Goal: Use online tool/utility: Utilize a website feature to perform a specific function

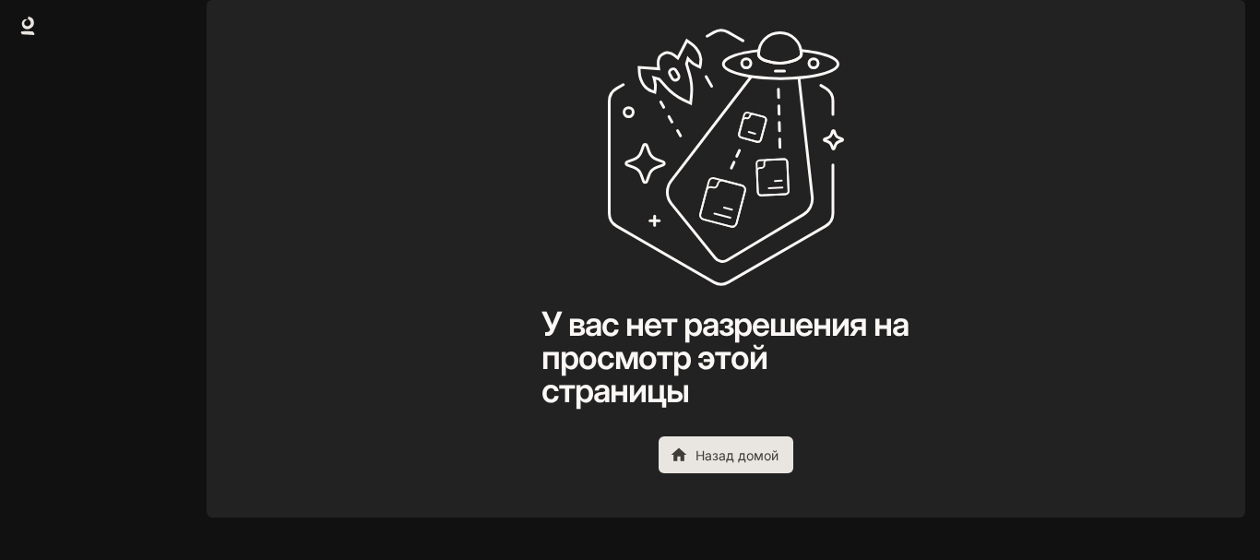
click at [743, 467] on font "Назад домой" at bounding box center [737, 455] width 83 height 23
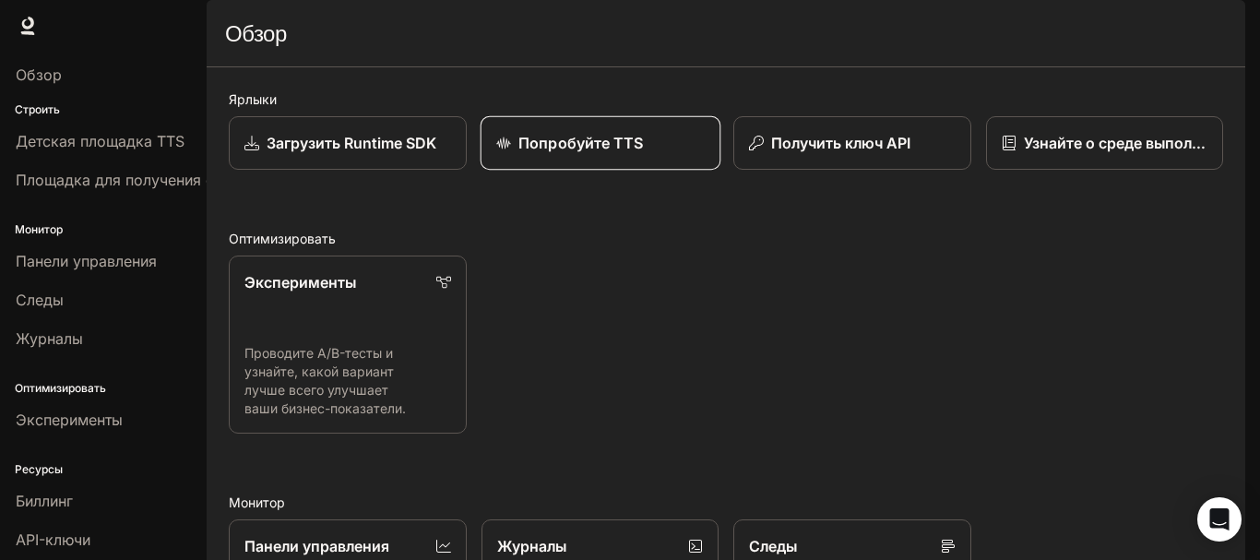
click at [564, 171] on link "Попробуйте TTS" at bounding box center [600, 143] width 240 height 54
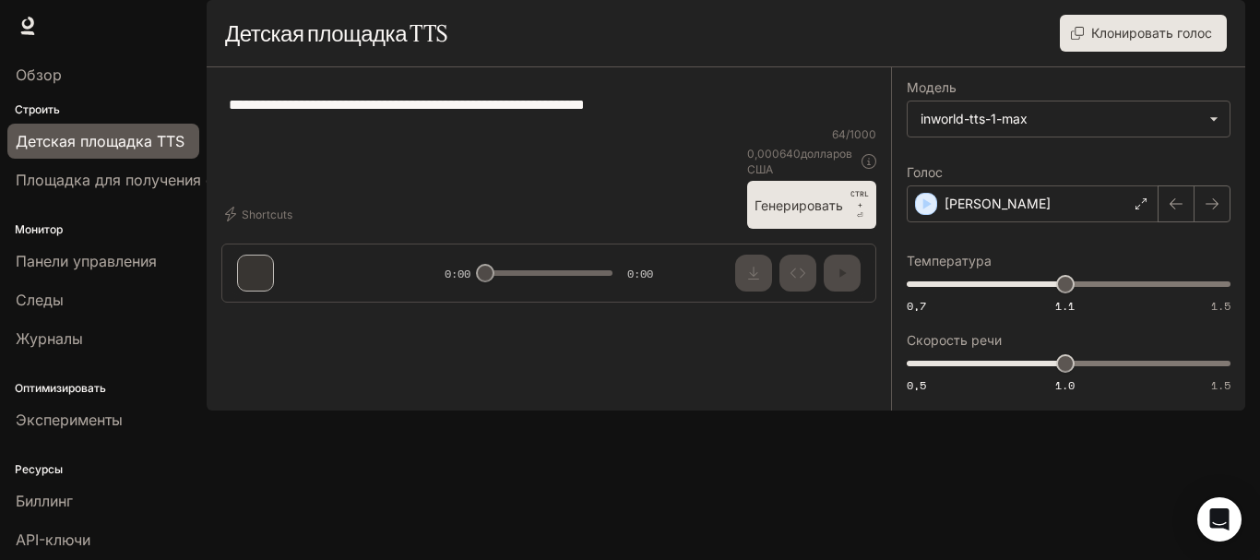
type textarea "**********"
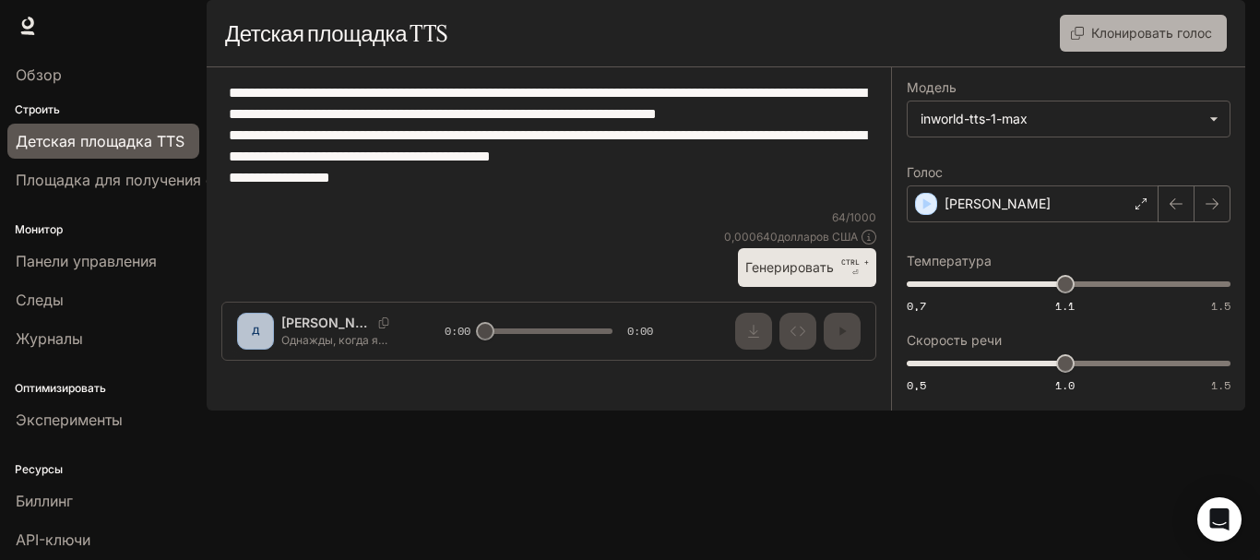
click at [1118, 44] on font "Клонировать голос" at bounding box center [1151, 32] width 121 height 23
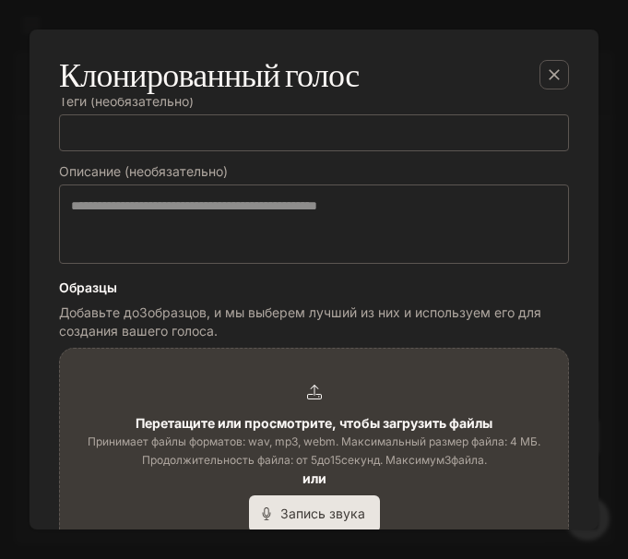
scroll to position [331, 0]
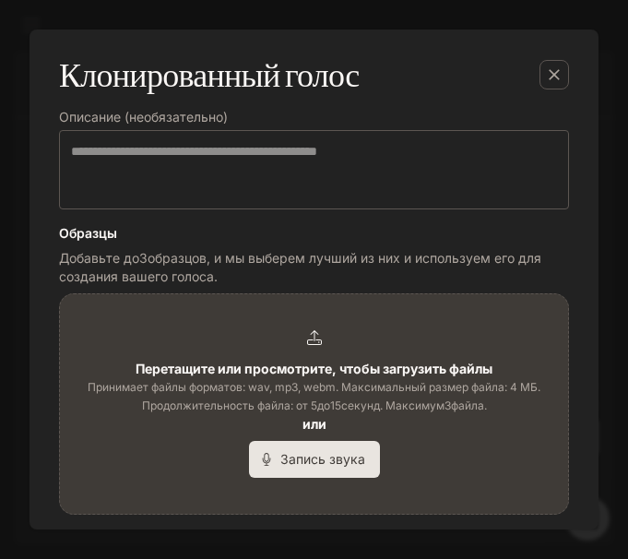
click at [305, 457] on font "Запись звука" at bounding box center [322, 459] width 85 height 16
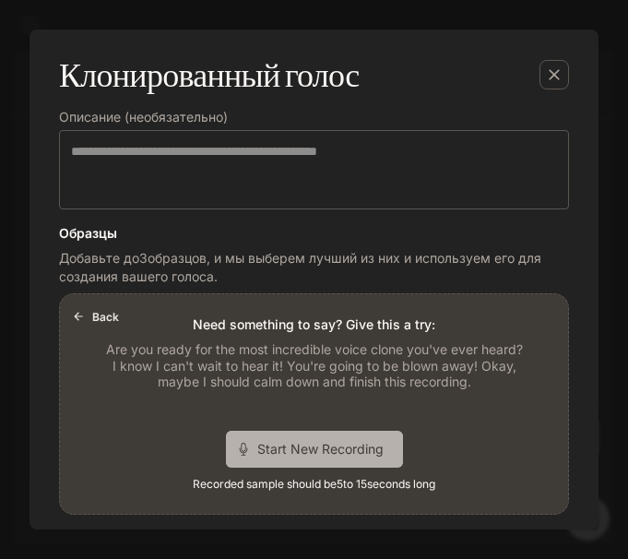
click at [302, 445] on span "Start New Recording" at bounding box center [326, 448] width 138 height 19
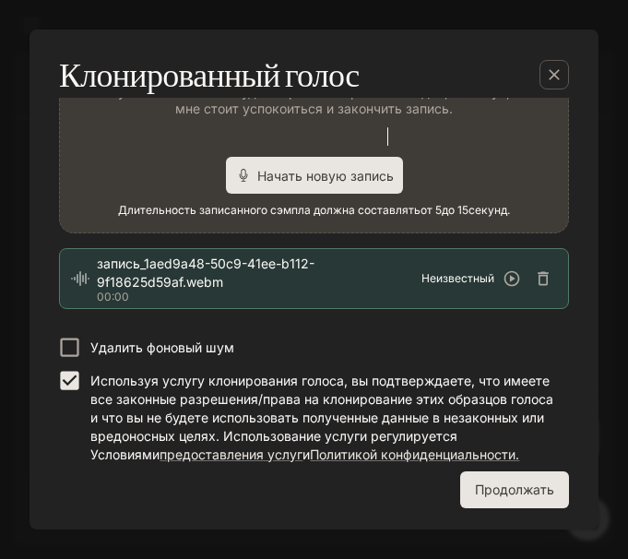
scroll to position [631, 0]
click at [515, 490] on font "Продолжать" at bounding box center [514, 490] width 79 height 16
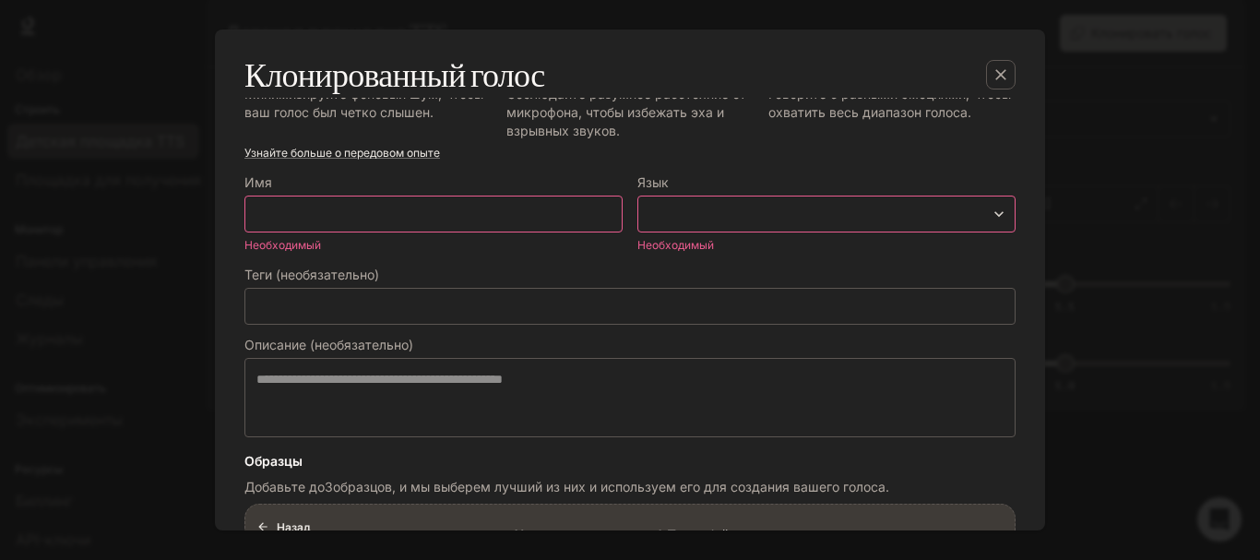
scroll to position [63, 0]
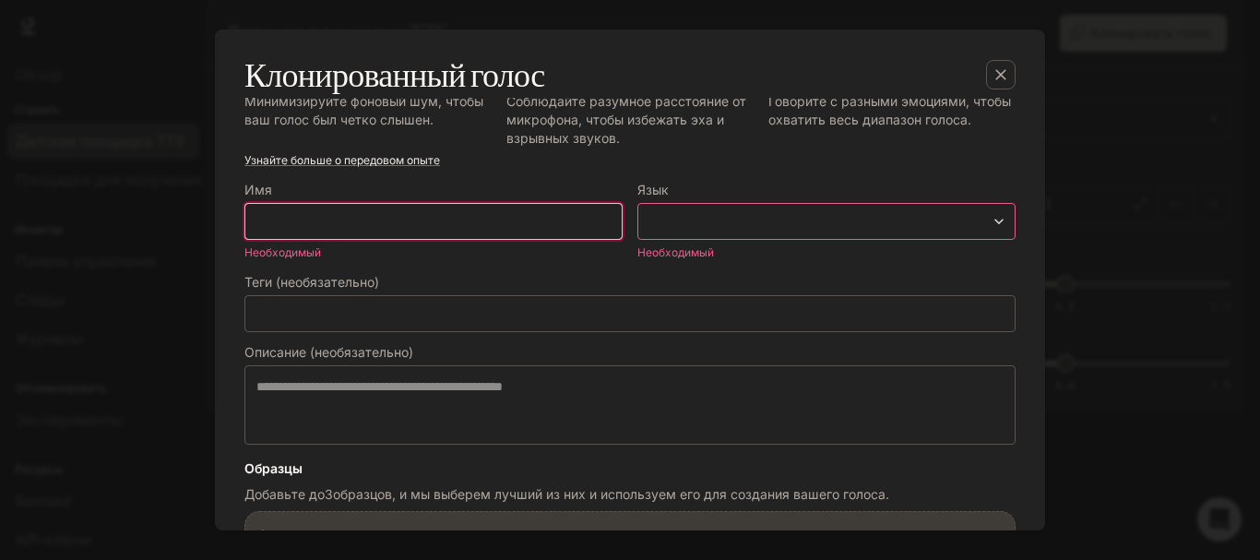
click at [421, 230] on input "text" at bounding box center [433, 221] width 376 height 18
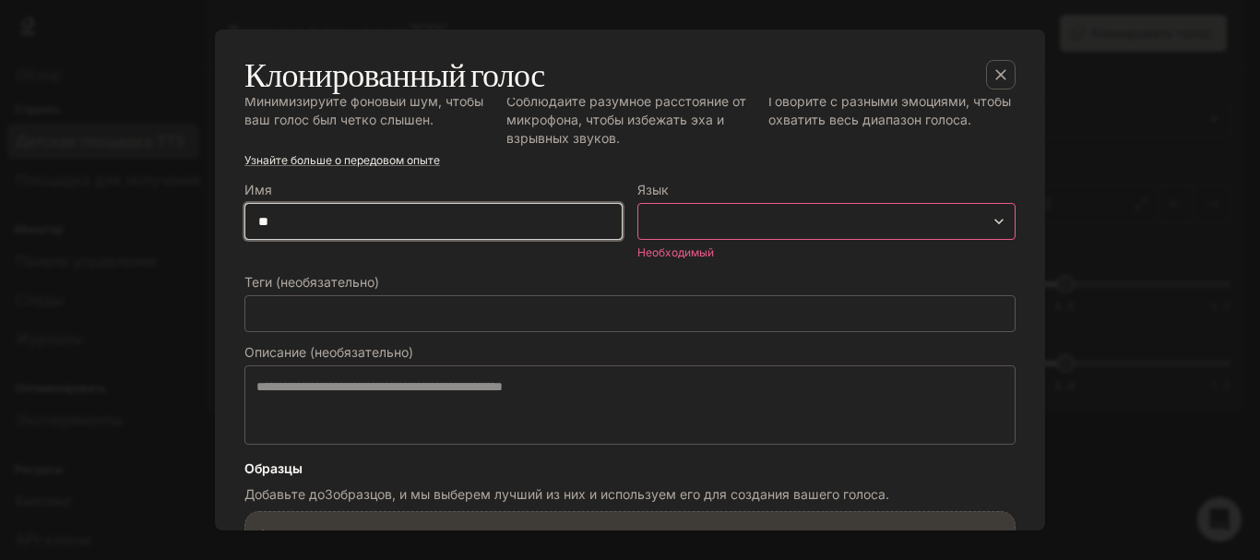
type input "*"
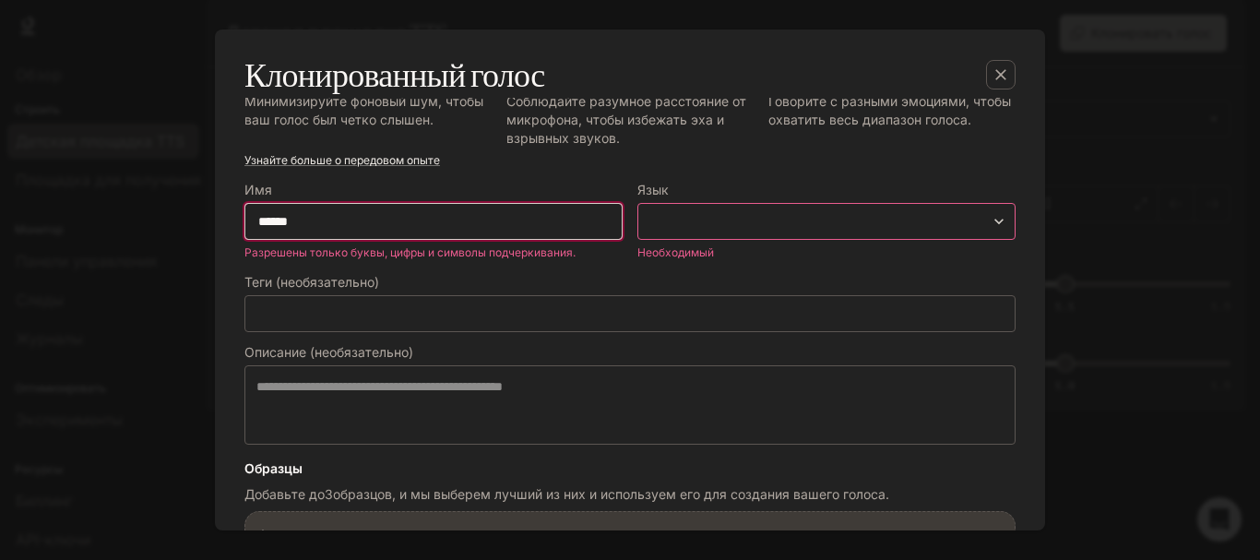
type input "******"
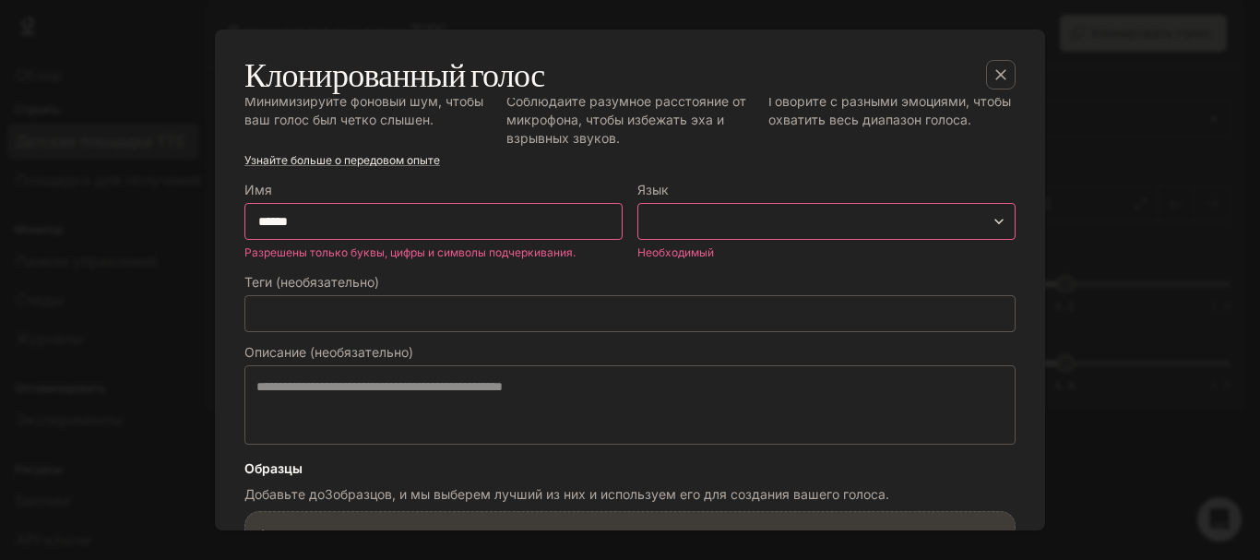
click at [656, 220] on body "Исходный текст Оцените этот перевод Ваш отзыв поможет нам улучшить Google Перев…" at bounding box center [630, 280] width 1260 height 560
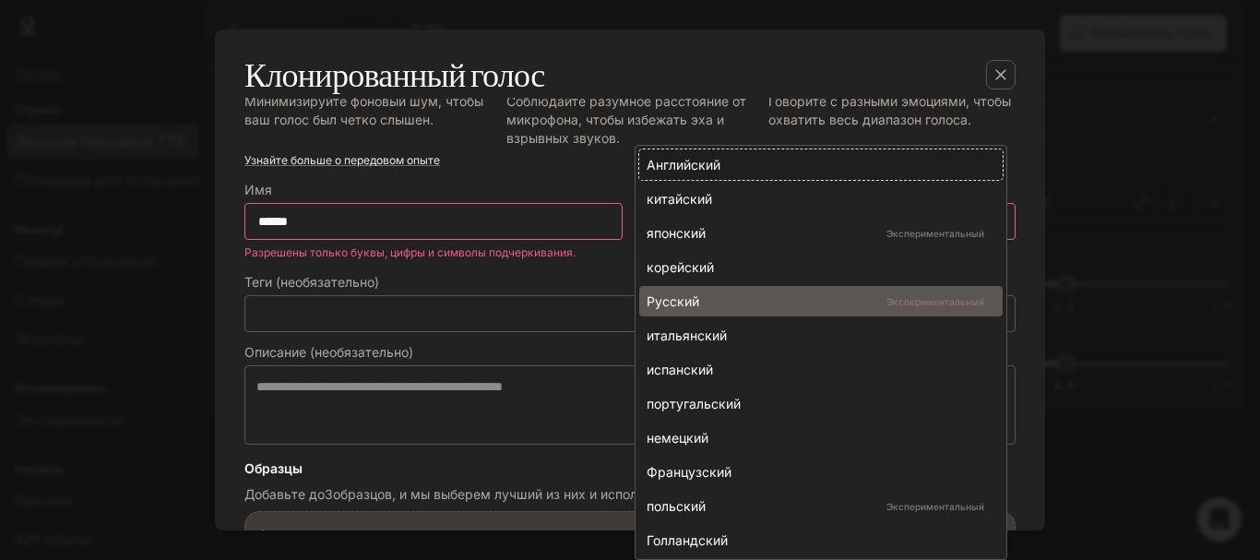
click at [661, 300] on font "Русский" at bounding box center [673, 301] width 53 height 16
type input "*****"
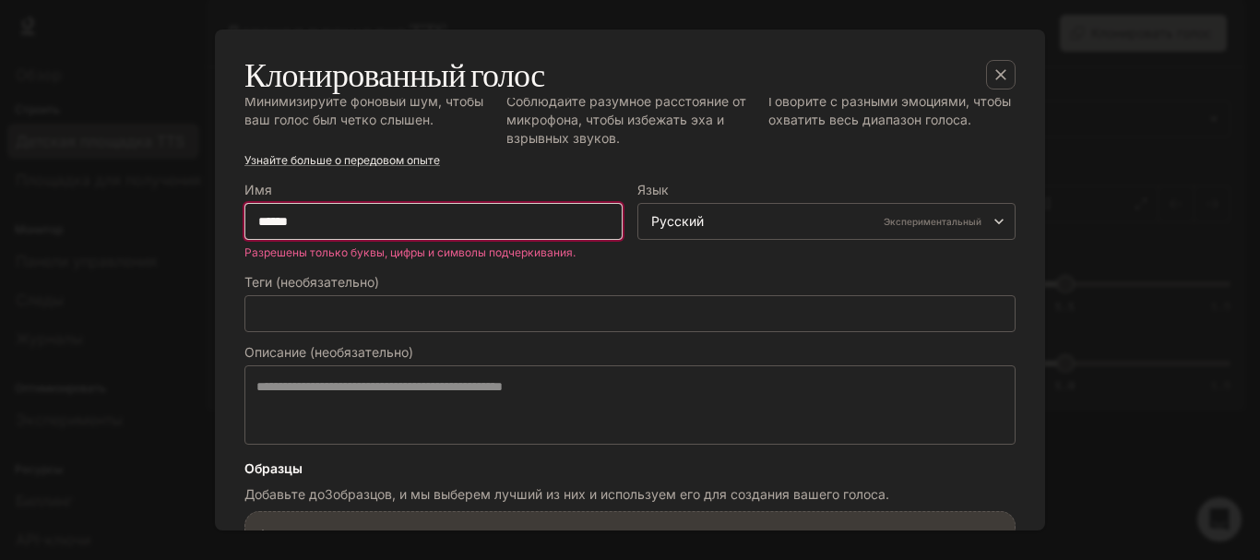
drag, startPoint x: 309, startPoint y: 212, endPoint x: 243, endPoint y: 225, distance: 67.7
click at [243, 225] on div "Найдите тихое место Минимизируйте фоновый шум, чтобы ваш голос был четко слышен…" at bounding box center [630, 518] width 801 height 933
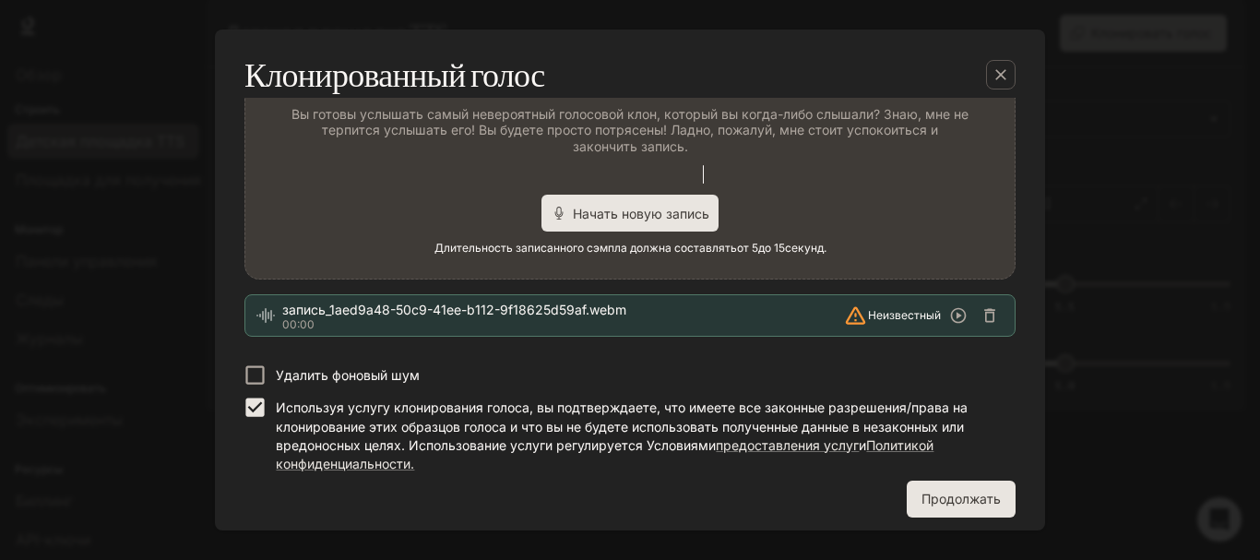
scroll to position [502, 0]
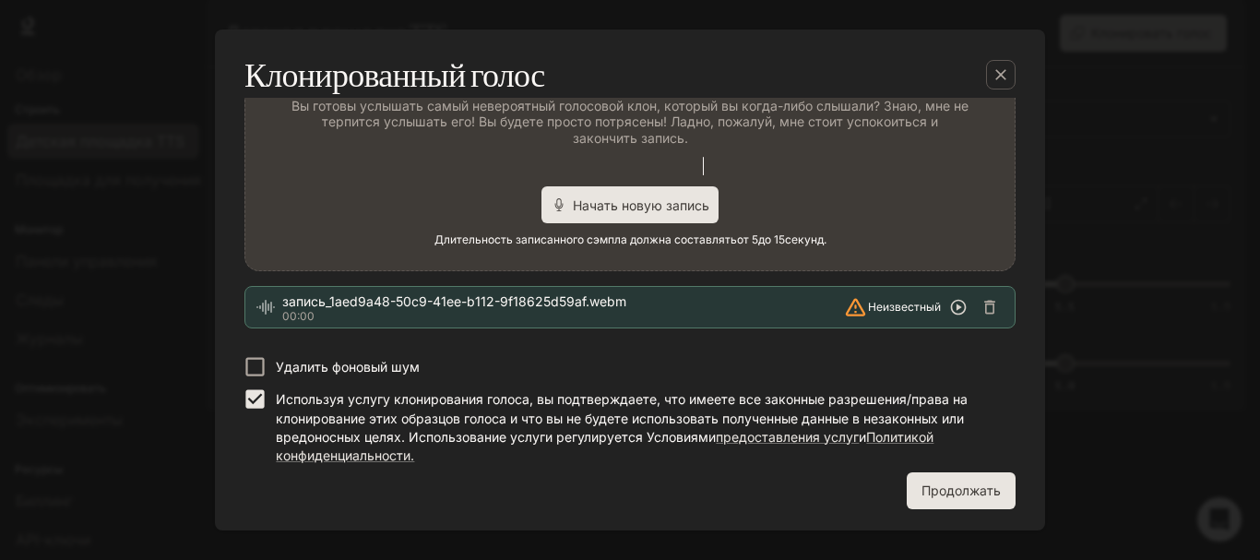
type input "*******"
click at [951, 306] on icon "button" at bounding box center [959, 308] width 16 height 16
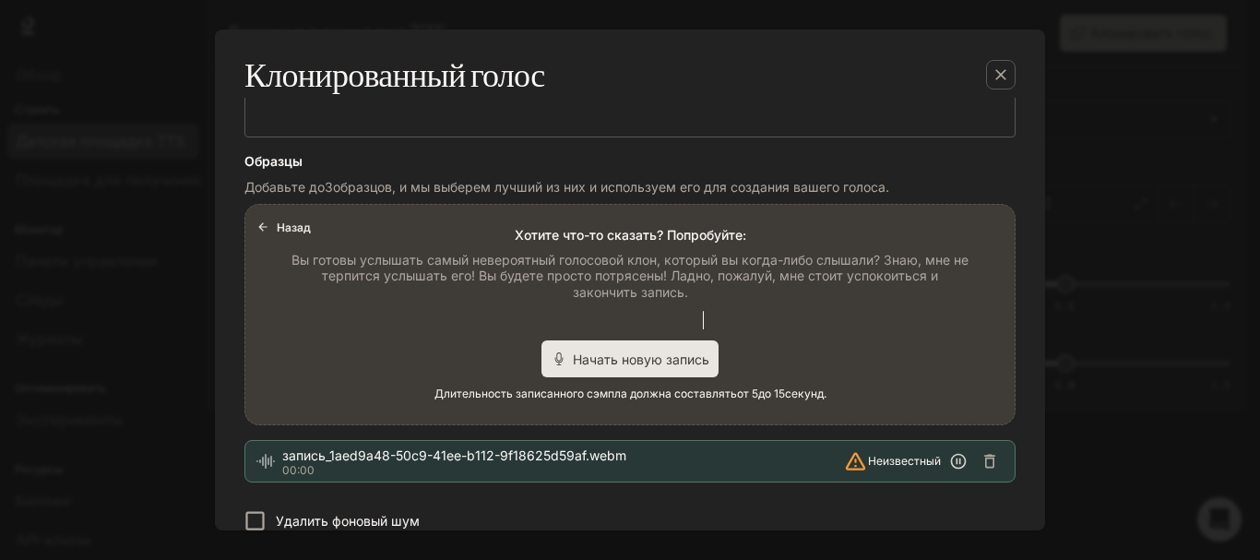
scroll to position [317, 0]
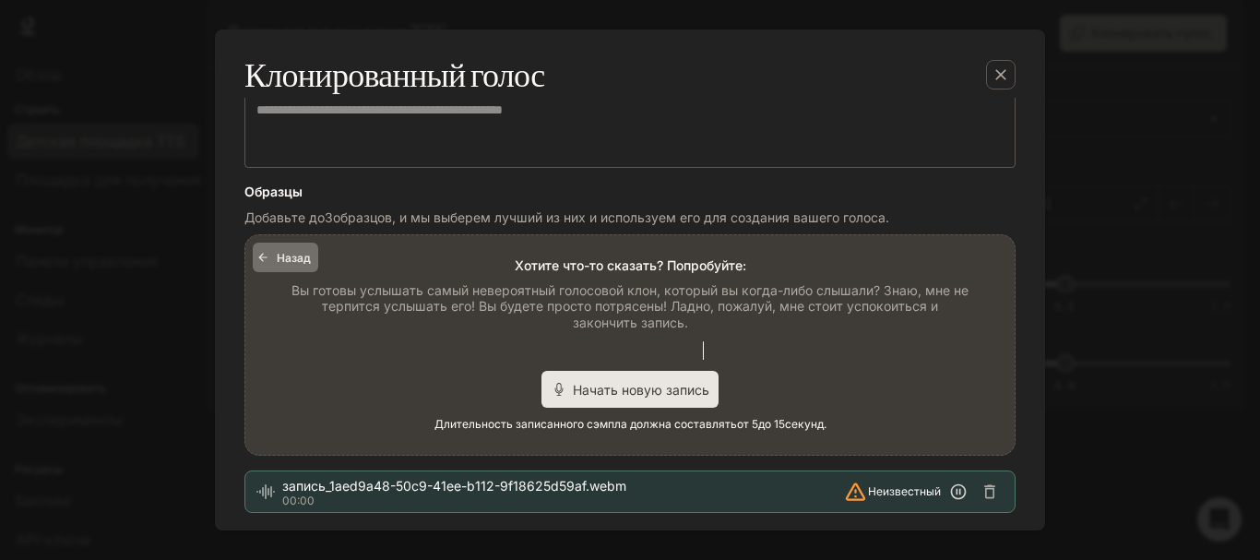
click at [276, 253] on button "Назад" at bounding box center [285, 258] width 65 height 30
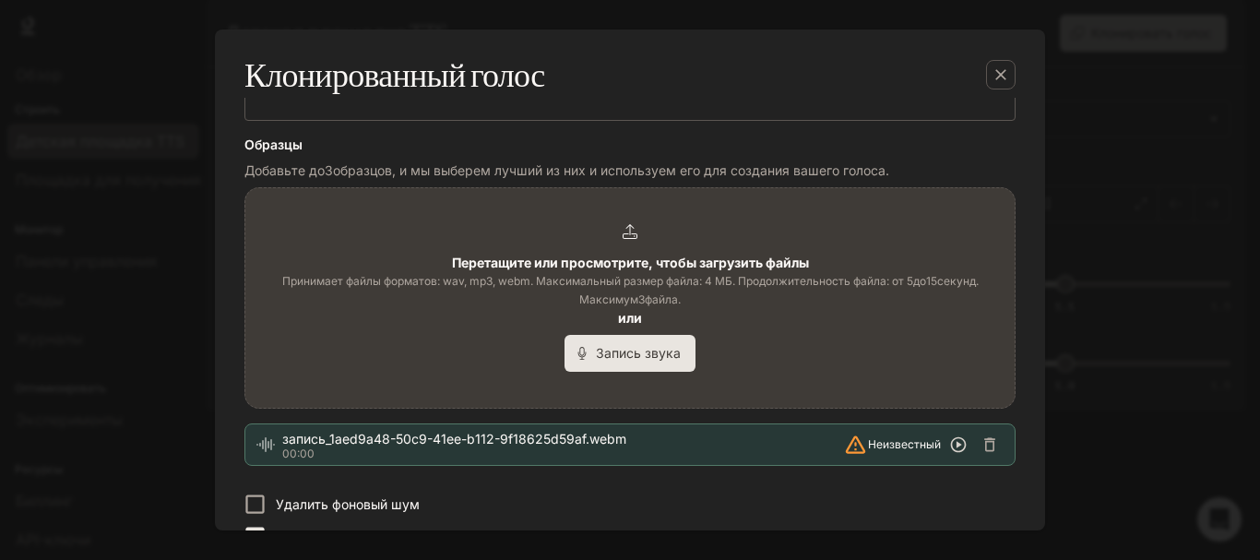
scroll to position [369, 0]
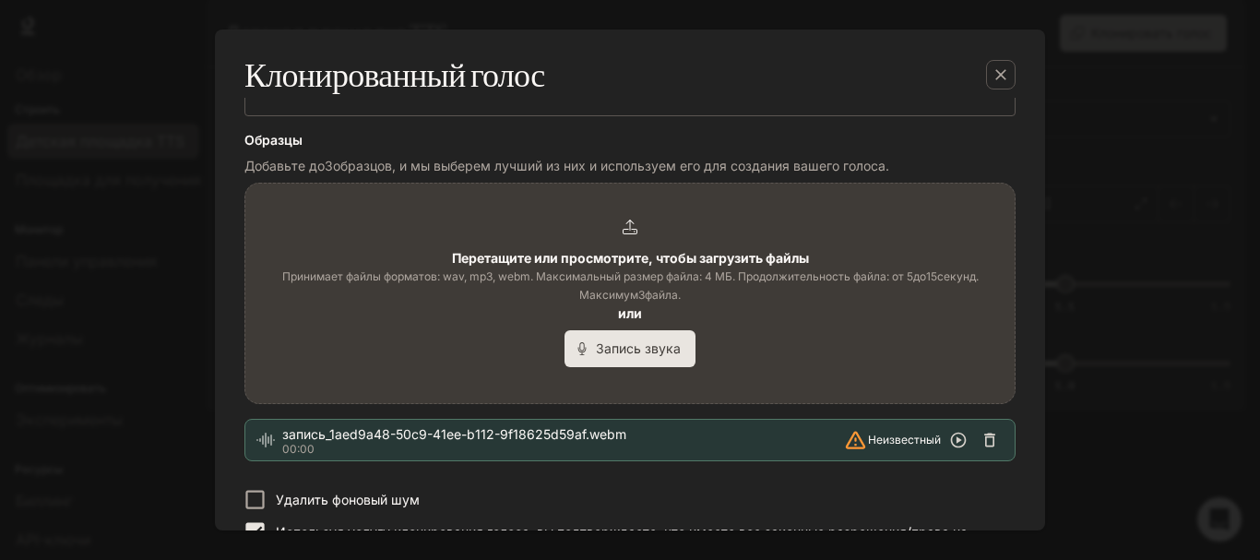
click at [984, 435] on icon "button" at bounding box center [989, 441] width 11 height 14
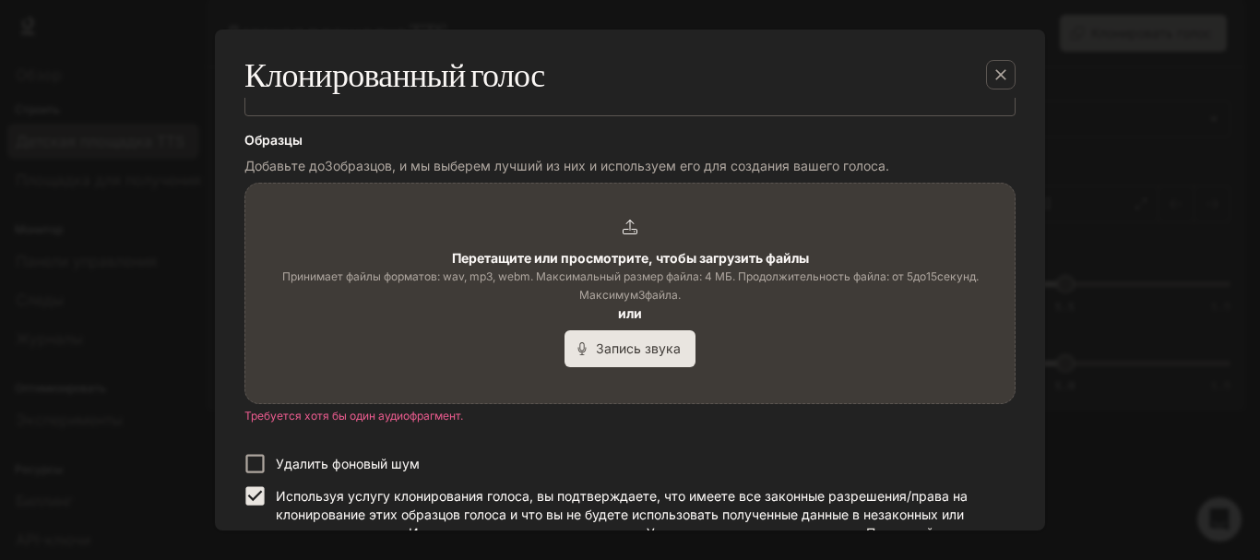
click at [623, 234] on icon at bounding box center [630, 227] width 15 height 15
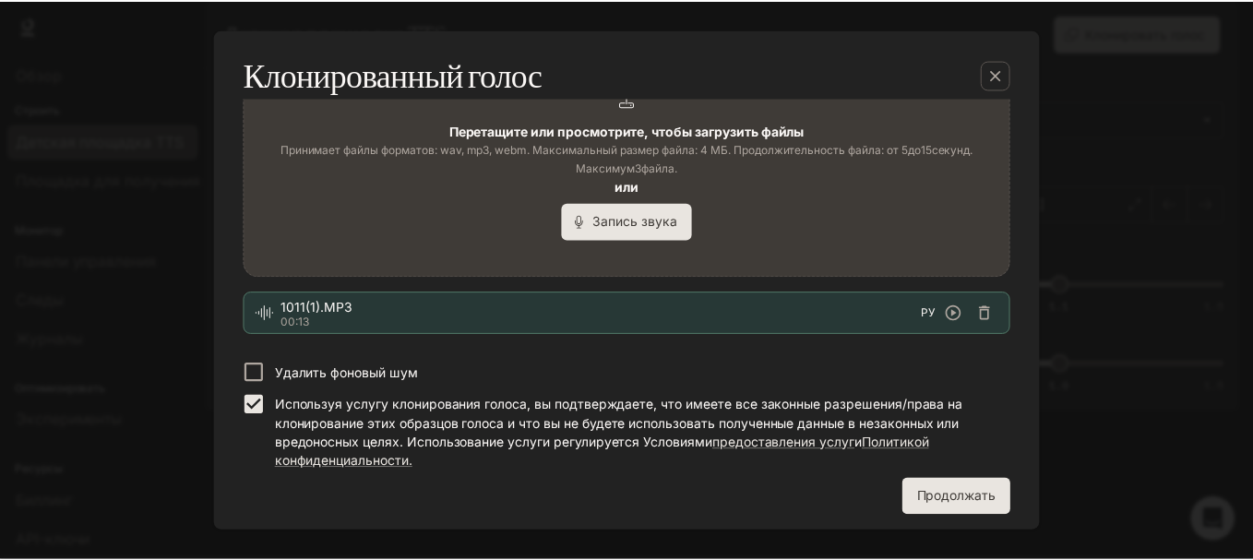
scroll to position [502, 0]
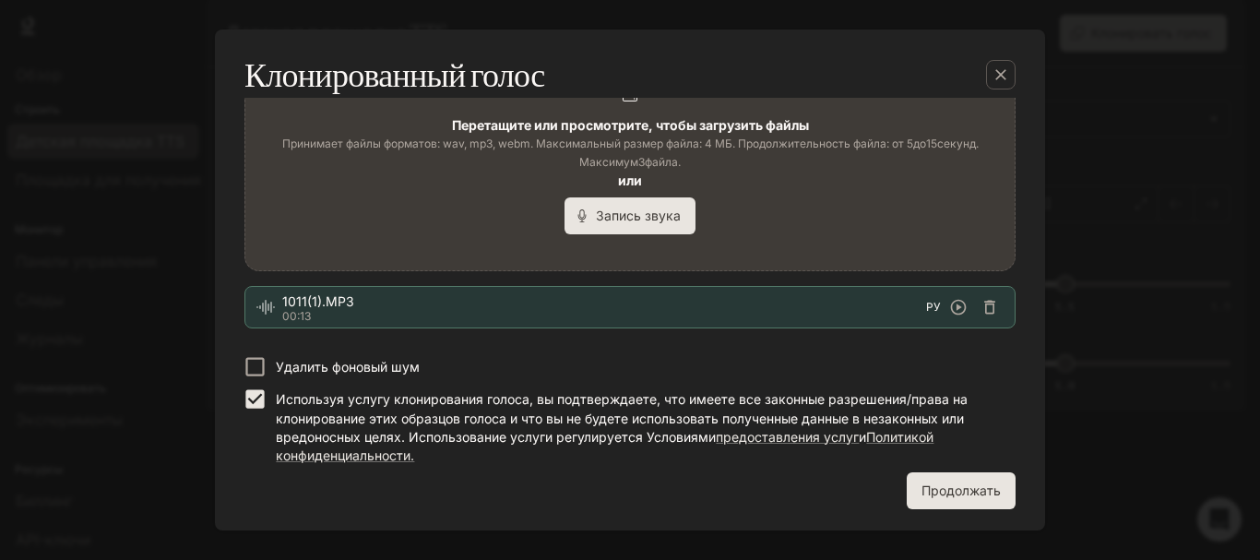
click at [942, 492] on font "Продолжать" at bounding box center [961, 490] width 79 height 16
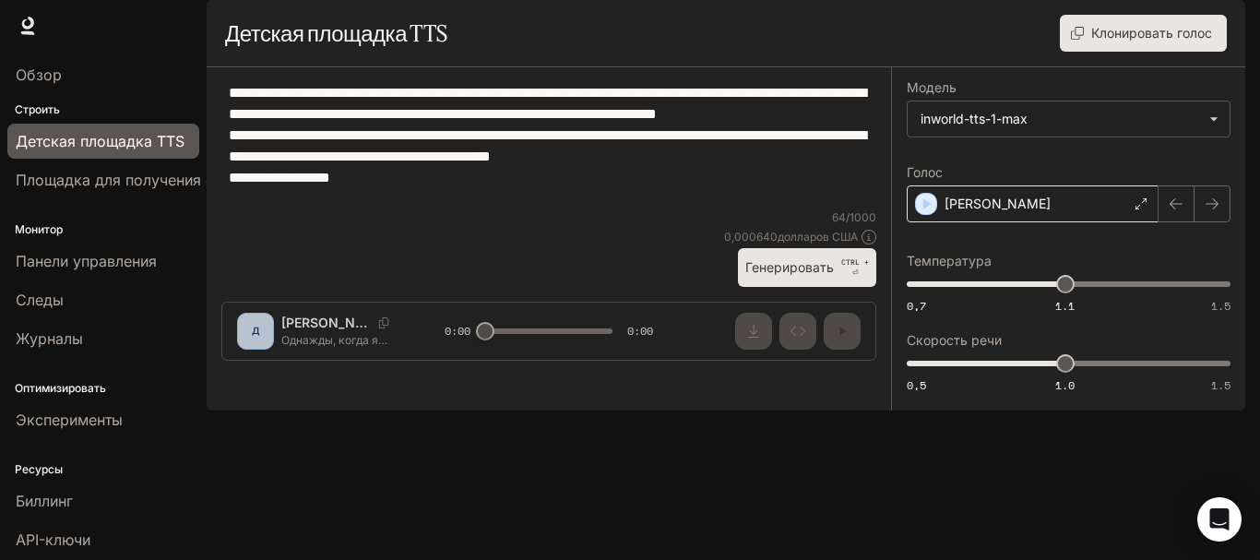
click at [1006, 222] on div "[PERSON_NAME]" at bounding box center [1033, 203] width 252 height 37
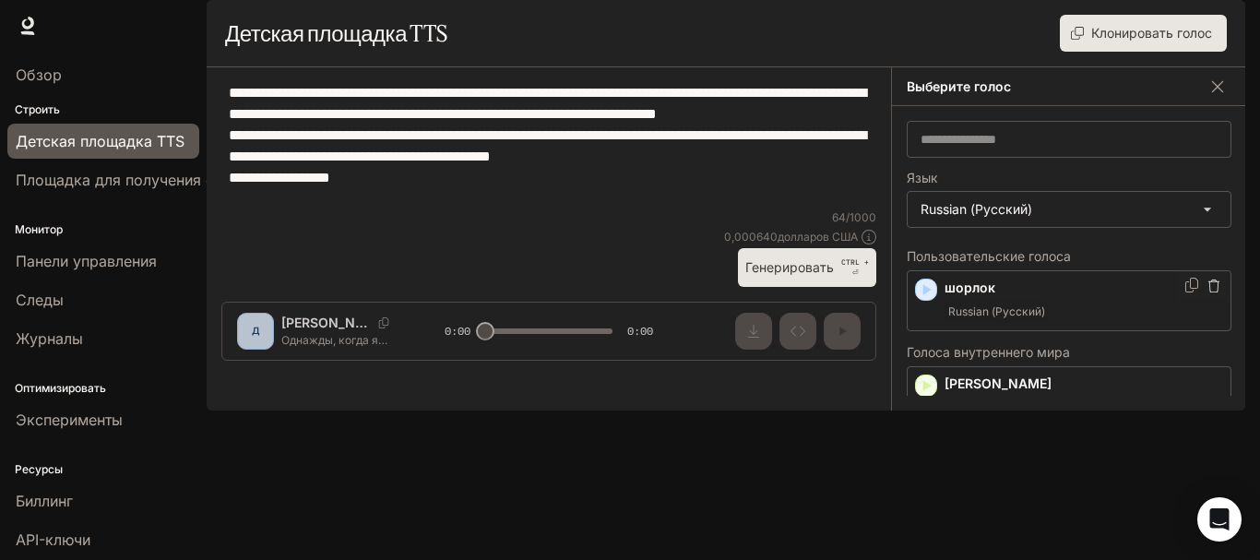
click at [1024, 297] on p "шорлок" at bounding box center [1084, 288] width 279 height 18
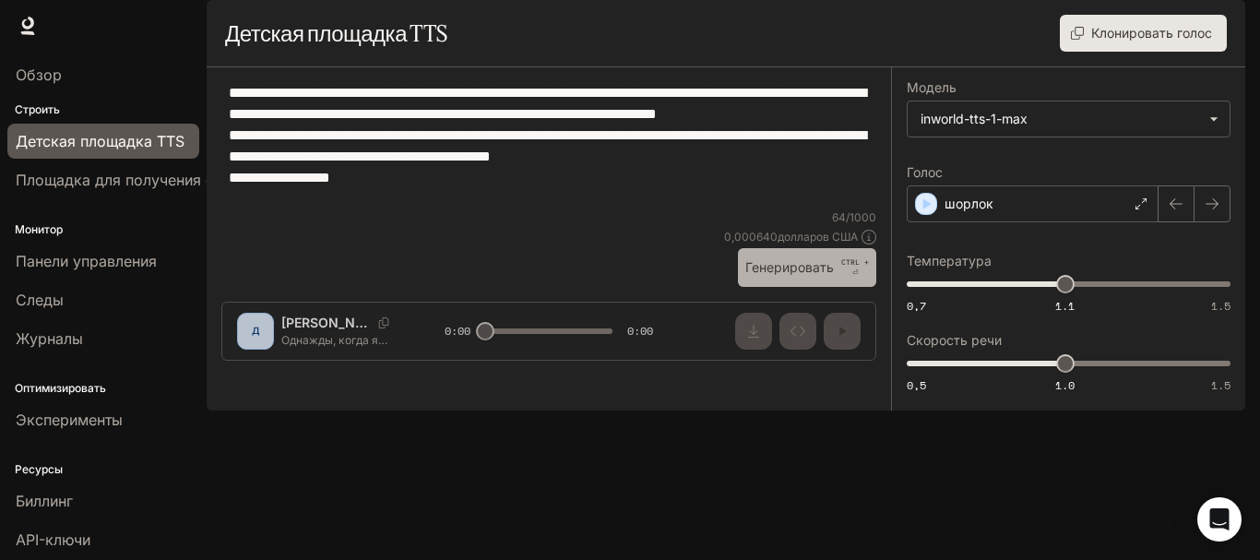
click at [786, 275] on font "Генерировать" at bounding box center [789, 267] width 89 height 16
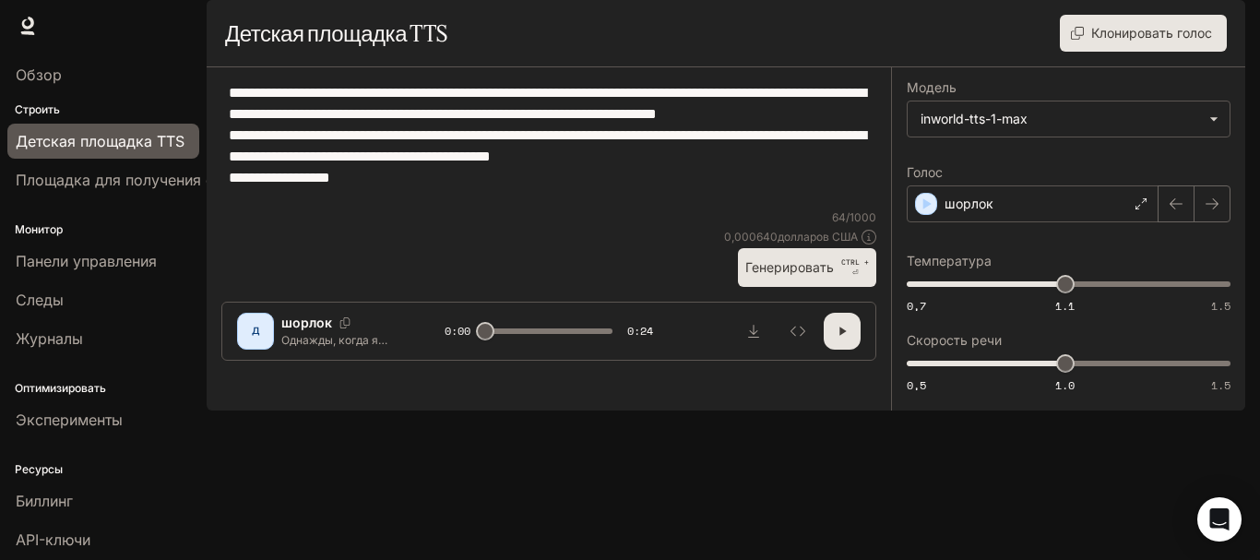
click at [838, 339] on icon "button" at bounding box center [842, 331] width 15 height 15
click at [847, 339] on icon "button" at bounding box center [842, 331] width 15 height 15
drag, startPoint x: 1066, startPoint y: 333, endPoint x: 982, endPoint y: 333, distance: 83.0
click at [982, 293] on span "0,89" at bounding box center [981, 284] width 18 height 18
click at [811, 279] on font "Генерировать" at bounding box center [789, 267] width 89 height 23
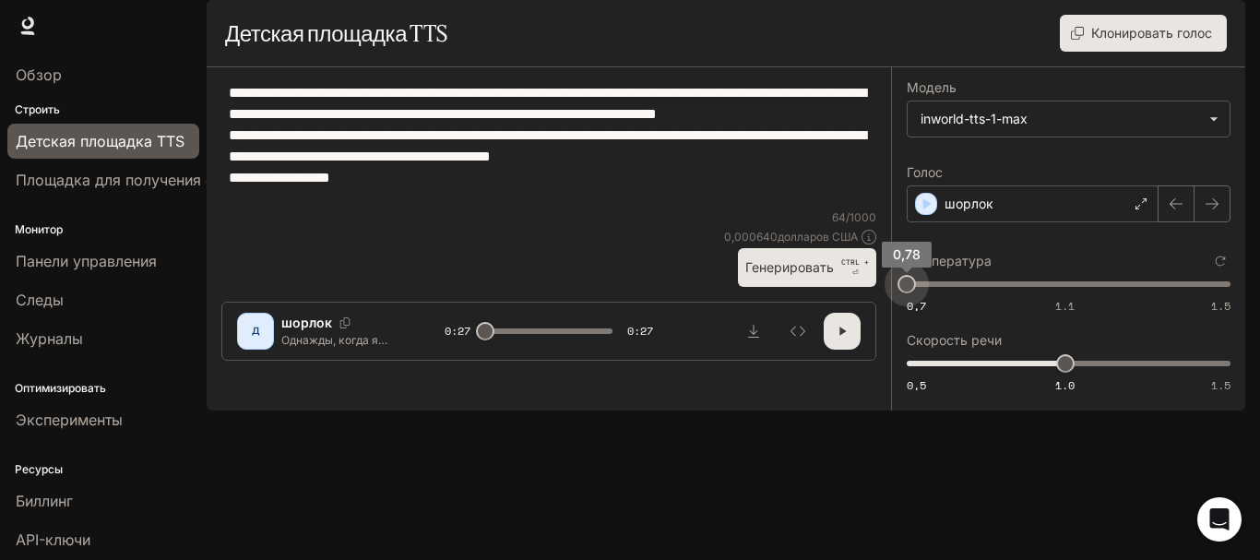
drag, startPoint x: 981, startPoint y: 334, endPoint x: 856, endPoint y: 337, distance: 124.6
click at [856, 337] on div "**********" at bounding box center [726, 238] width 1039 height 343
click at [807, 275] on font "Генерировать" at bounding box center [789, 267] width 89 height 16
click at [848, 339] on icon "button" at bounding box center [842, 331] width 15 height 15
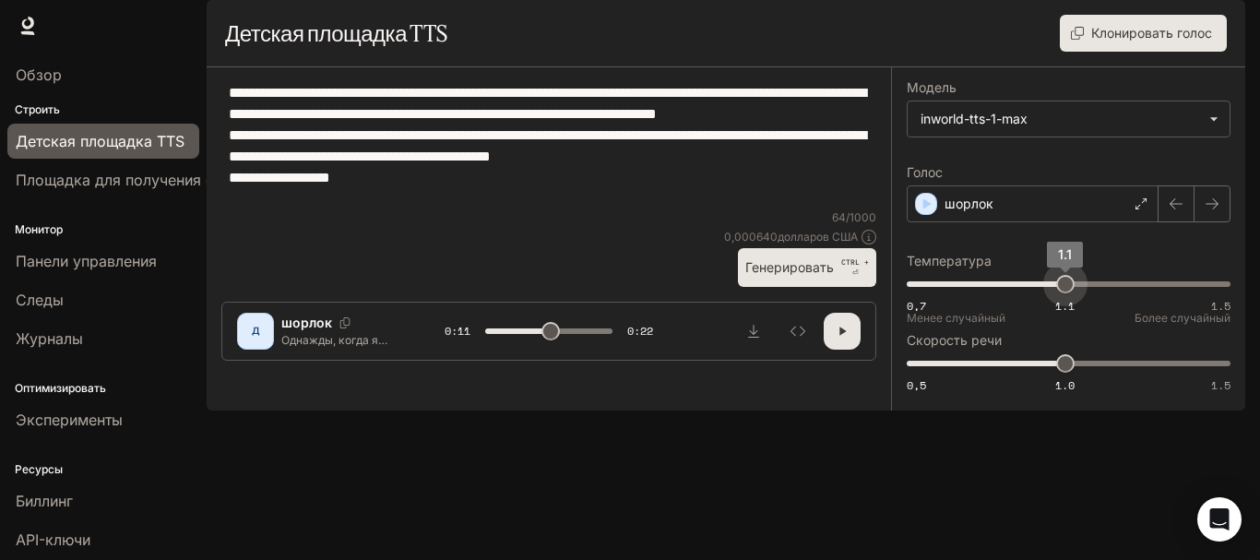
drag, startPoint x: 955, startPoint y: 344, endPoint x: 1066, endPoint y: 338, distance: 110.9
click at [1066, 293] on span "1.1" at bounding box center [1065, 284] width 18 height 18
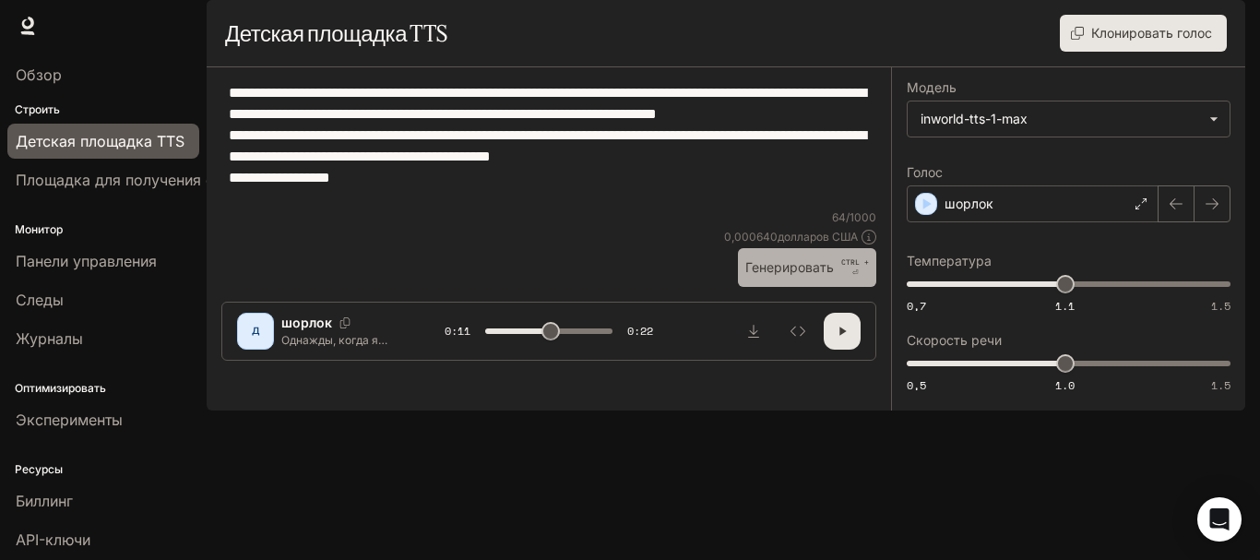
click at [789, 275] on font "Генерировать" at bounding box center [789, 267] width 89 height 16
drag, startPoint x: 721, startPoint y: 208, endPoint x: 612, endPoint y: 205, distance: 109.8
click at [612, 205] on textarea "**********" at bounding box center [549, 145] width 640 height 127
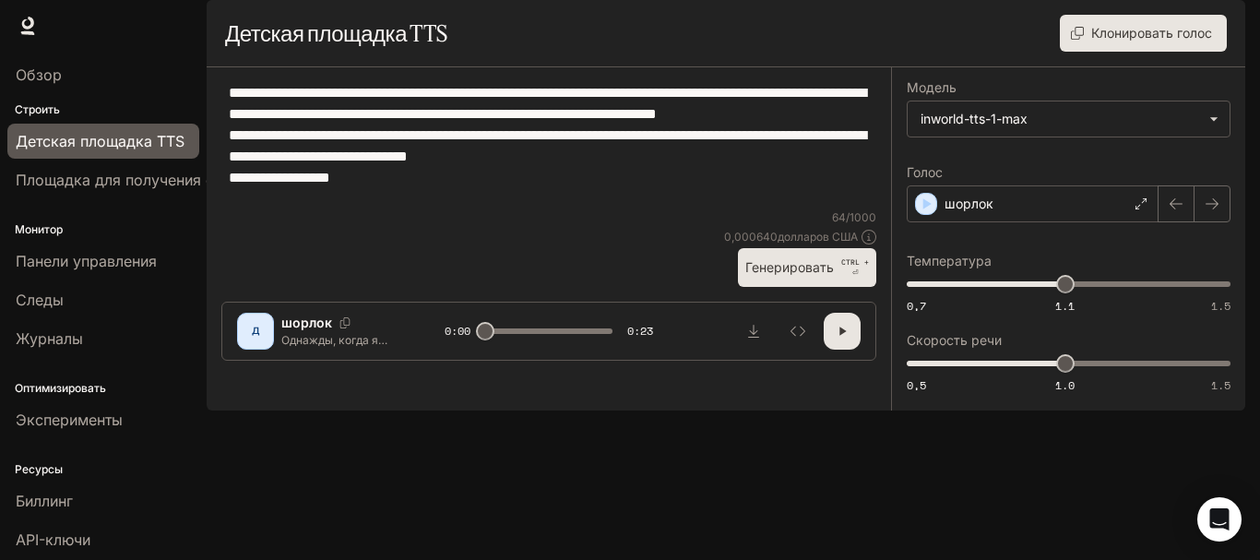
click at [399, 141] on textarea "**********" at bounding box center [549, 145] width 640 height 127
type textarea "**********"
click at [770, 275] on font "Генерировать" at bounding box center [789, 267] width 89 height 16
click at [754, 338] on icon "Скачать аудио" at bounding box center [753, 331] width 11 height 13
